Goal: Check status

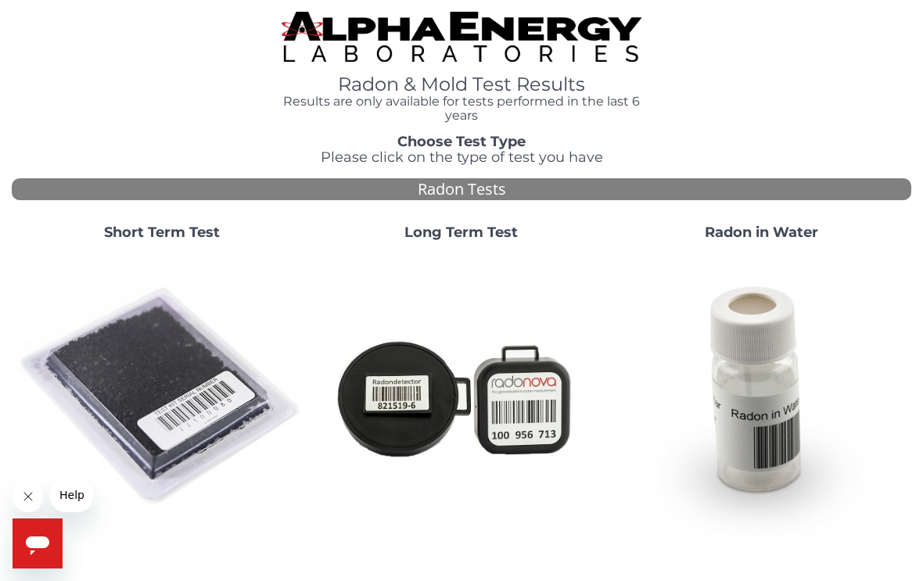
click at [148, 365] on img at bounding box center [161, 396] width 287 height 287
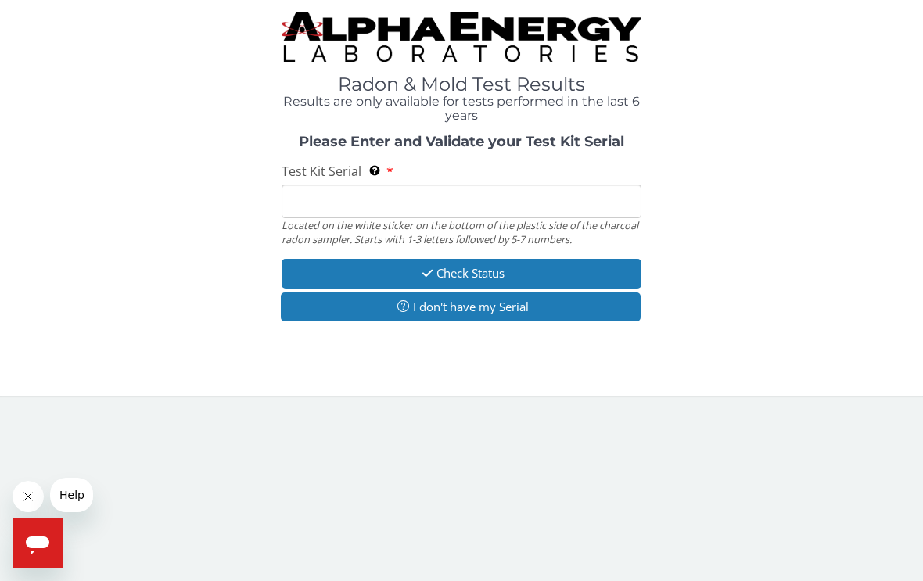
click at [316, 201] on input "Test Kit Serial Located on the white sticker on the bottom of the plastic side …" at bounding box center [462, 202] width 360 height 34
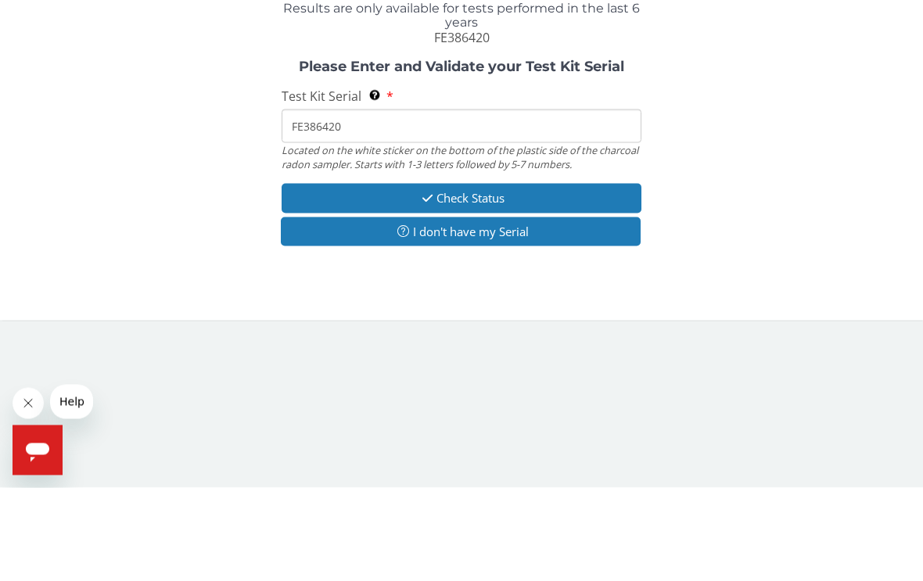
type input "FE386420"
click at [513, 277] on button "Check Status" at bounding box center [462, 291] width 360 height 29
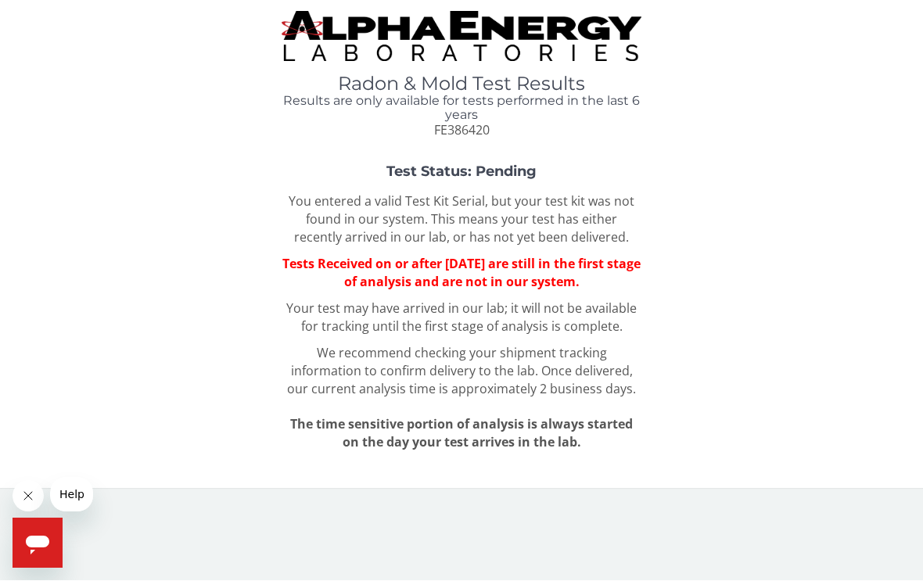
click at [86, 490] on button "Help" at bounding box center [72, 494] width 44 height 34
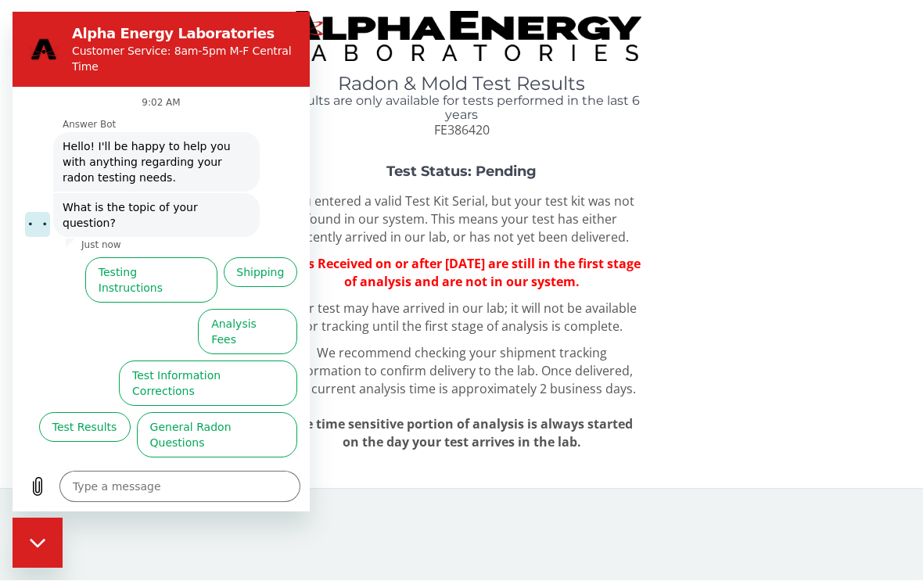
click at [73, 412] on button "Test Results" at bounding box center [85, 427] width 92 height 30
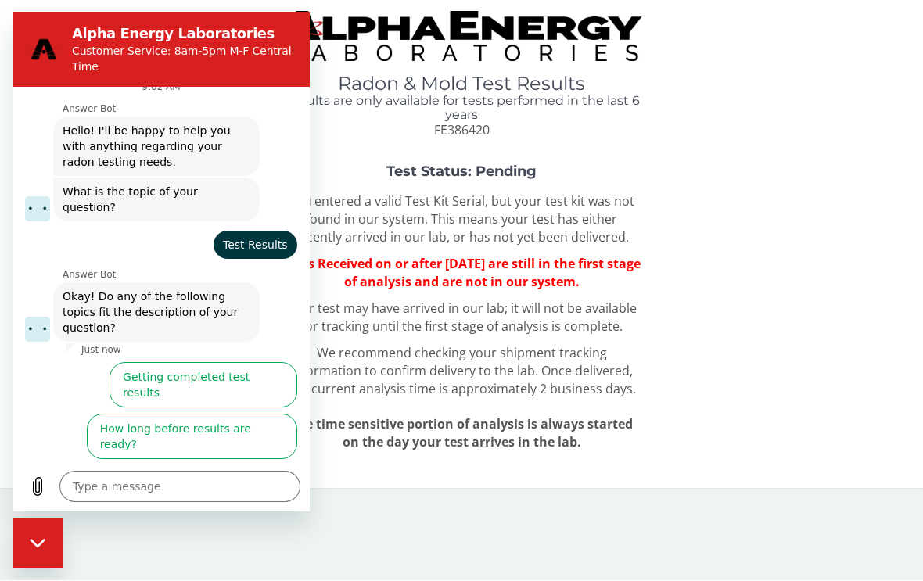
scroll to position [16, 0]
click at [237, 516] on button "I didn't get my test results" at bounding box center [214, 538] width 165 height 45
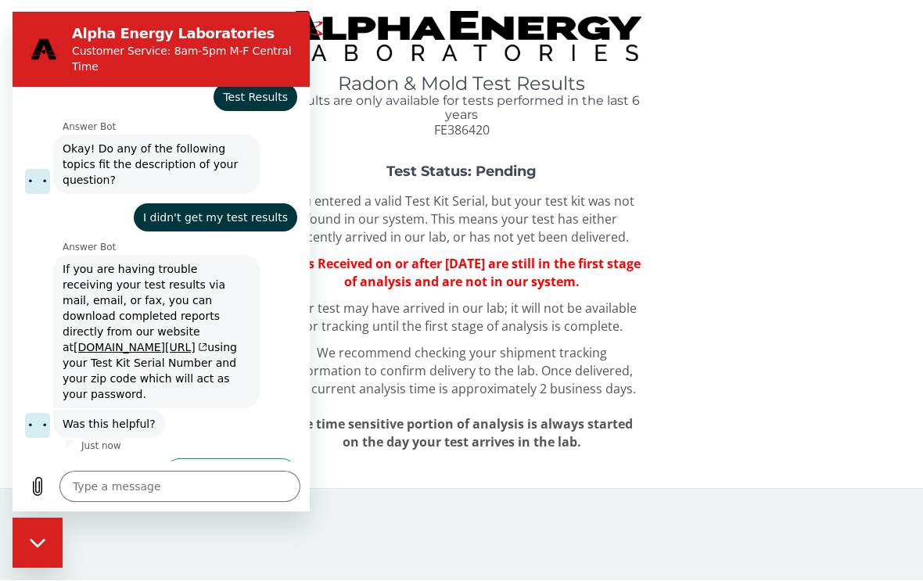
scroll to position [173, 0]
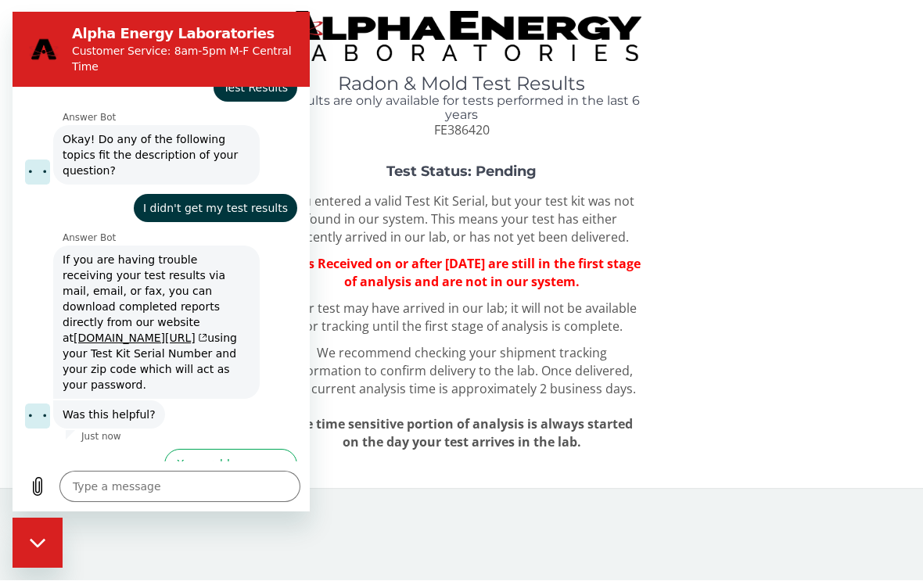
click at [120, 332] on link "www.aelabs.com/results" at bounding box center [141, 338] width 134 height 13
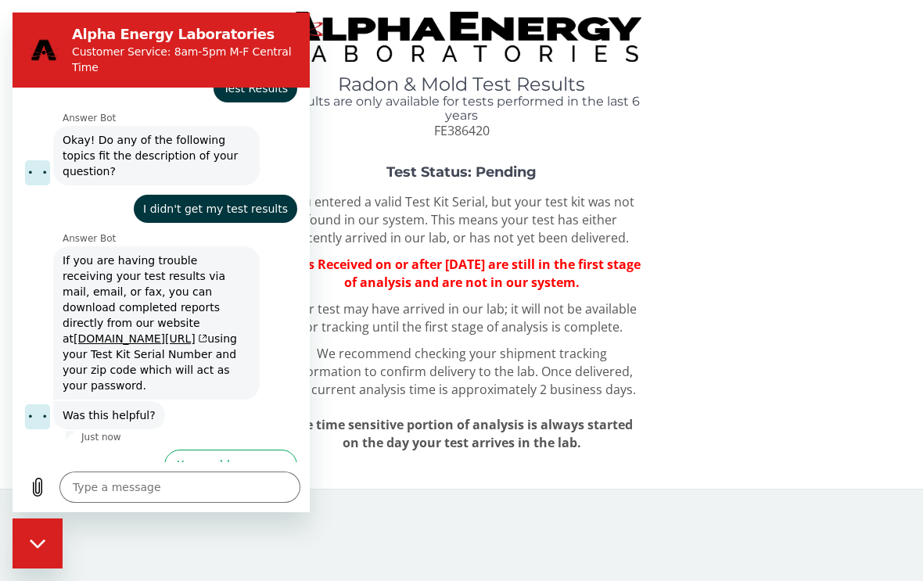
click at [235, 450] on button "Yes, problem solved" at bounding box center [230, 472] width 133 height 45
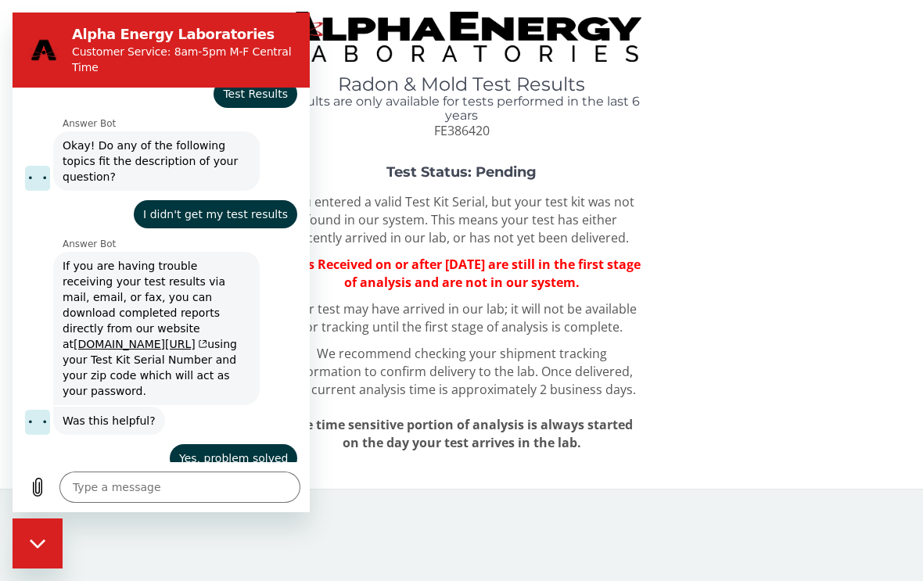
scroll to position [170, 0]
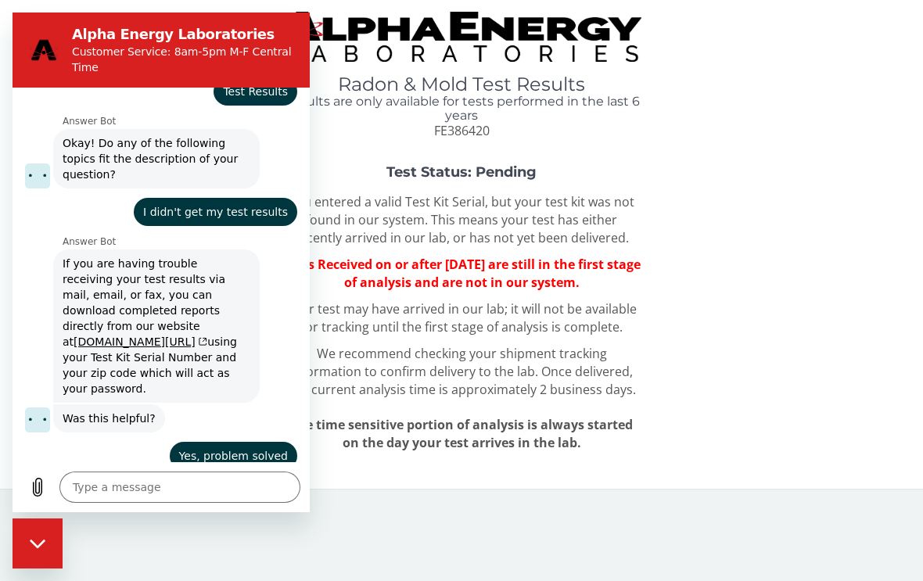
type textarea "x"
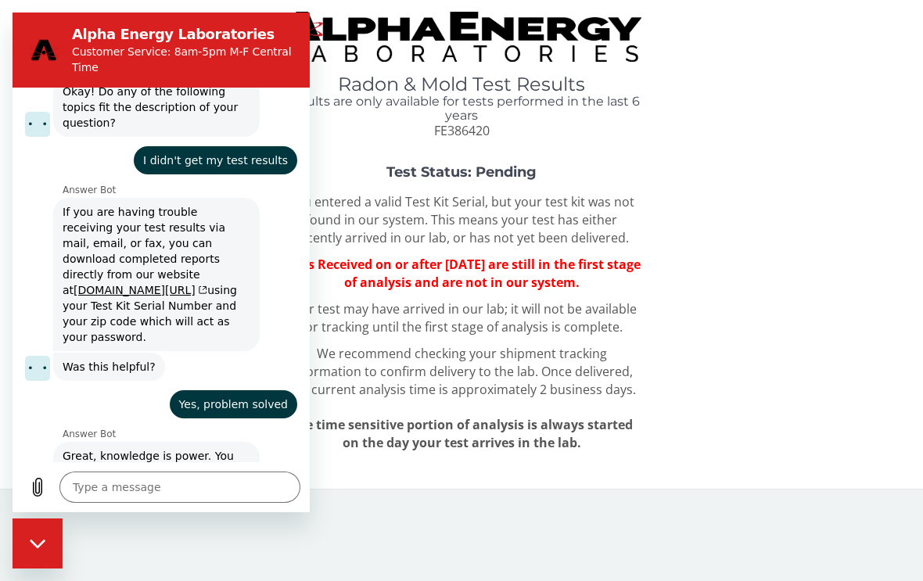
scroll to position [221, 0]
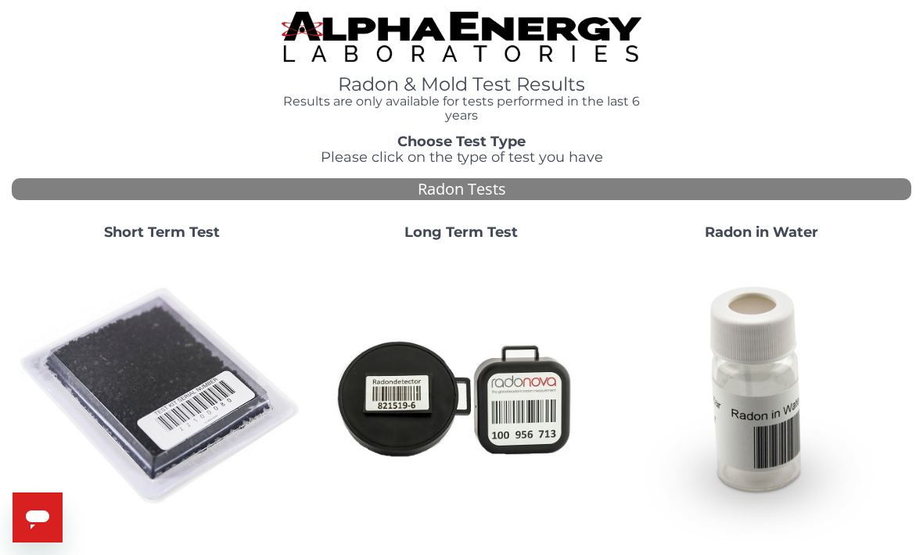
click at [149, 408] on img at bounding box center [161, 396] width 287 height 287
